Goal: Information Seeking & Learning: Check status

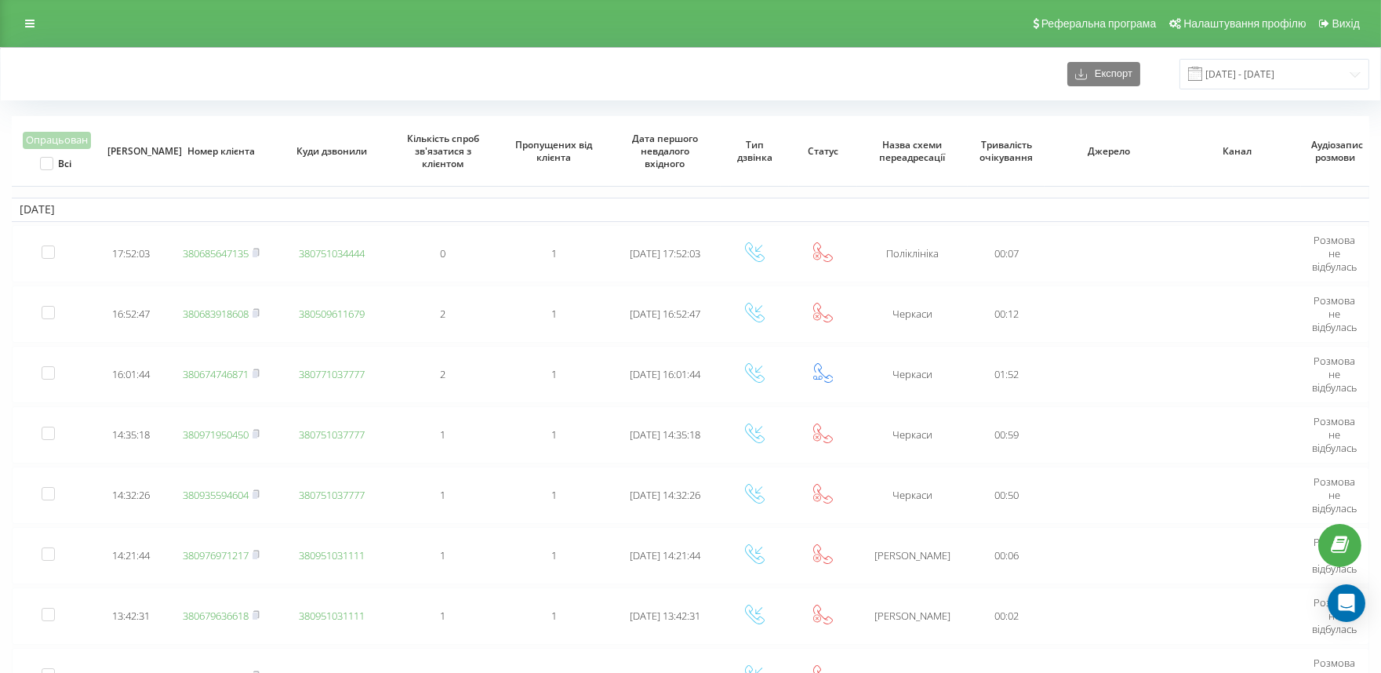
click at [346, 19] on div "Реферальна програма Налаштування профілю Вихід" at bounding box center [690, 23] width 1381 height 47
click at [908, 48] on div "Експорт [DATE] - [DATE]" at bounding box center [691, 74] width 1380 height 53
click at [361, 53] on div "Експорт [DATE] - [DATE]" at bounding box center [691, 74] width 1380 height 53
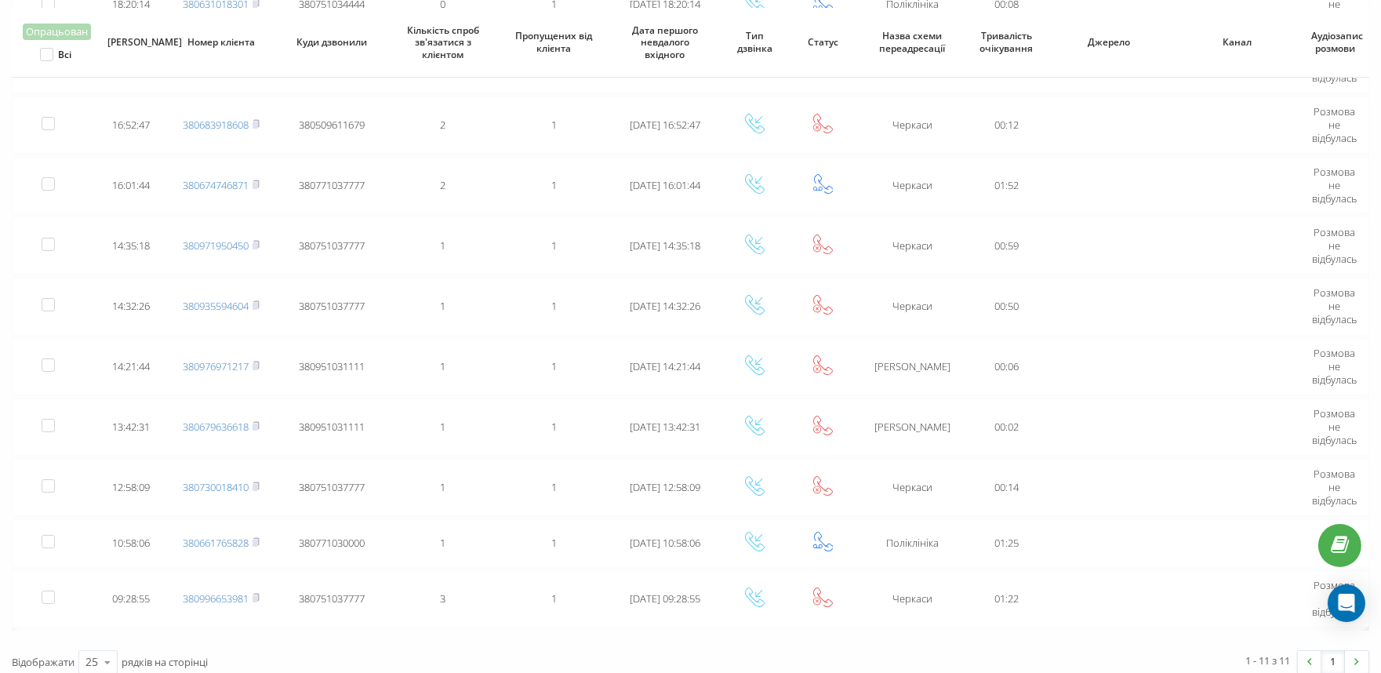
scroll to position [256, 0]
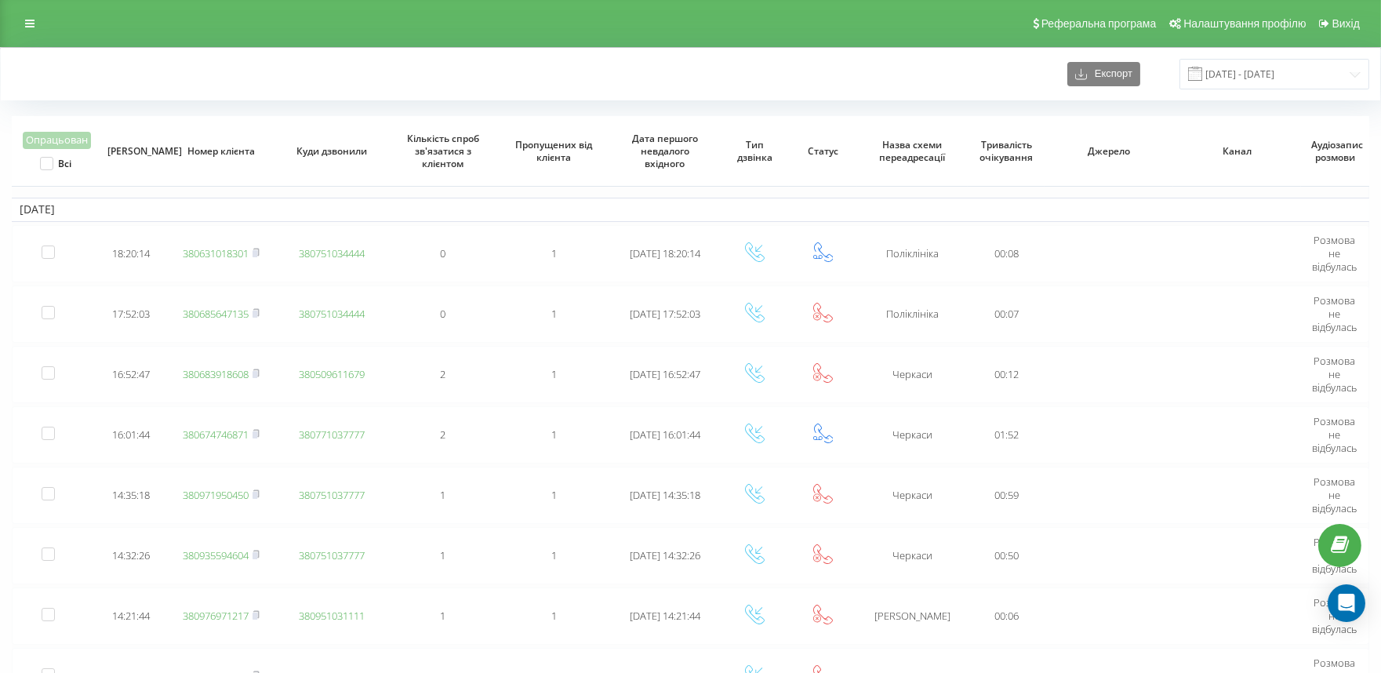
click at [843, 39] on div "Реферальна програма Налаштування профілю Вихід" at bounding box center [690, 23] width 1381 height 47
